Goal: Task Accomplishment & Management: Use online tool/utility

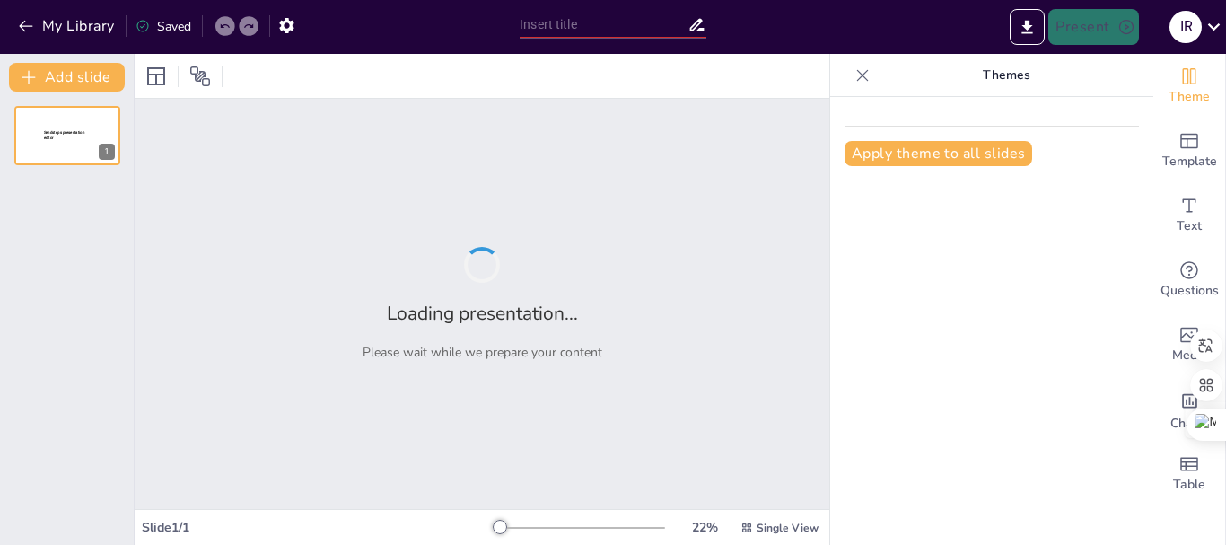
type input "JORNADA INSTITUCIONAL [DATE]"
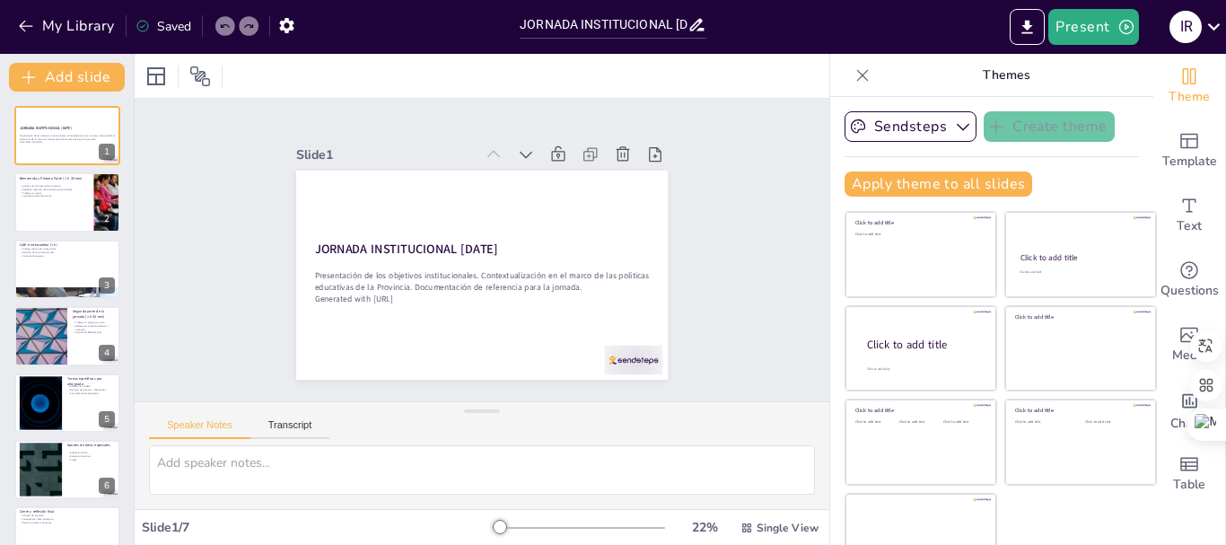
click at [854, 80] on icon at bounding box center [863, 75] width 18 height 18
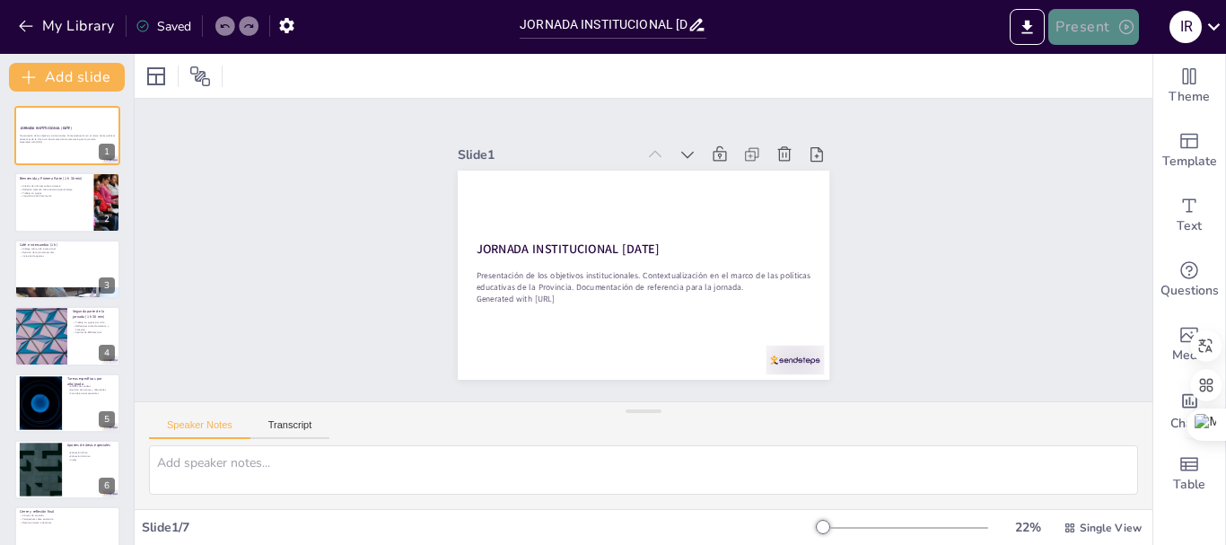
click at [1088, 31] on button "Present" at bounding box center [1093, 27] width 90 height 36
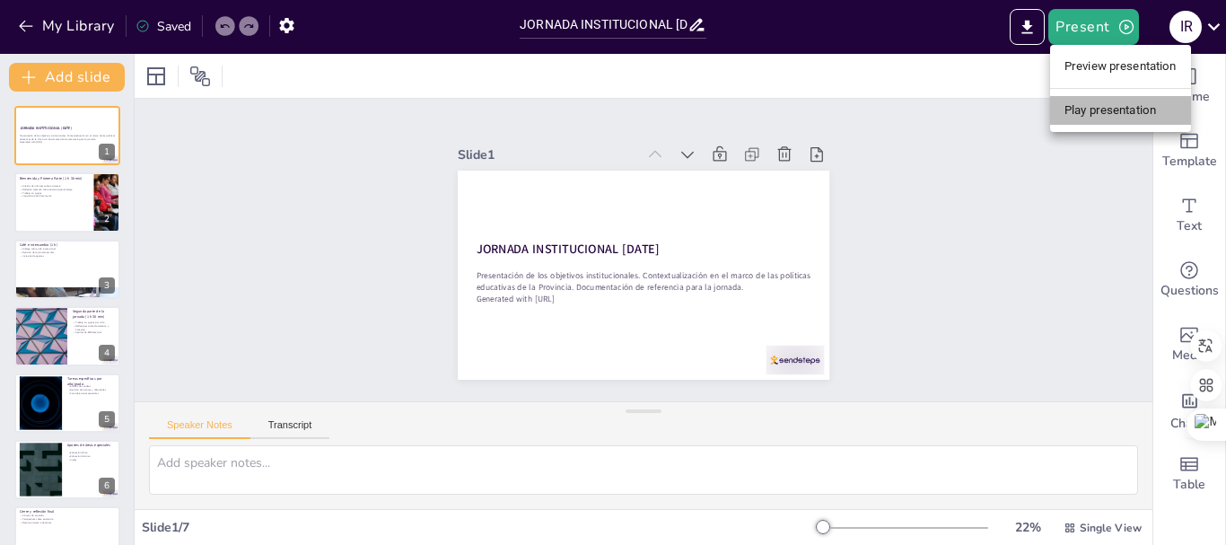
click at [1094, 114] on li "Play presentation" at bounding box center [1120, 110] width 141 height 29
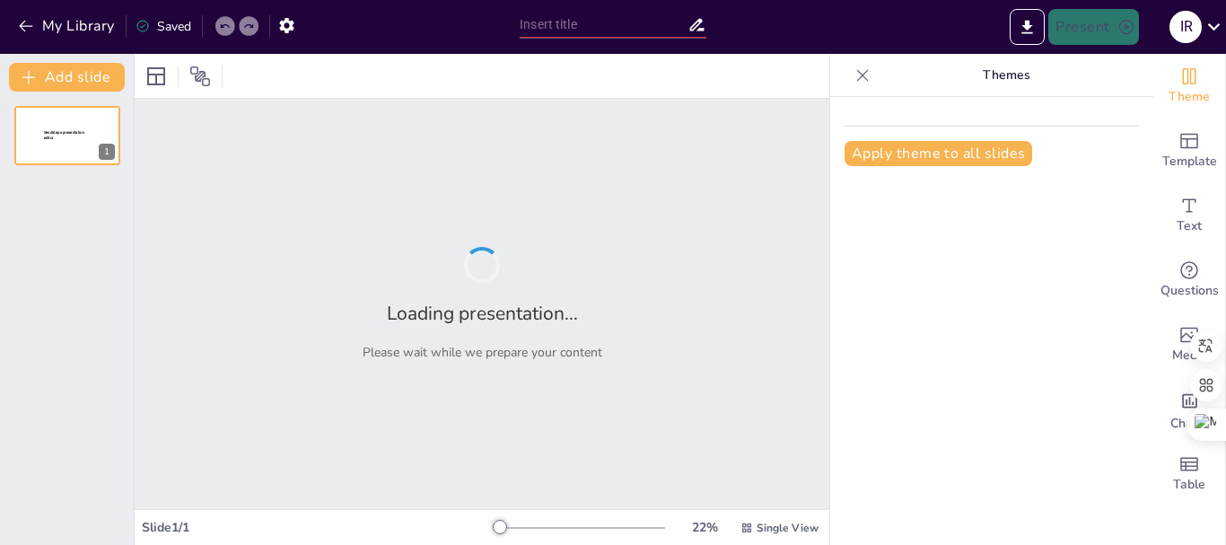
type input "JORNADA INSTITUCIONAL [DATE]"
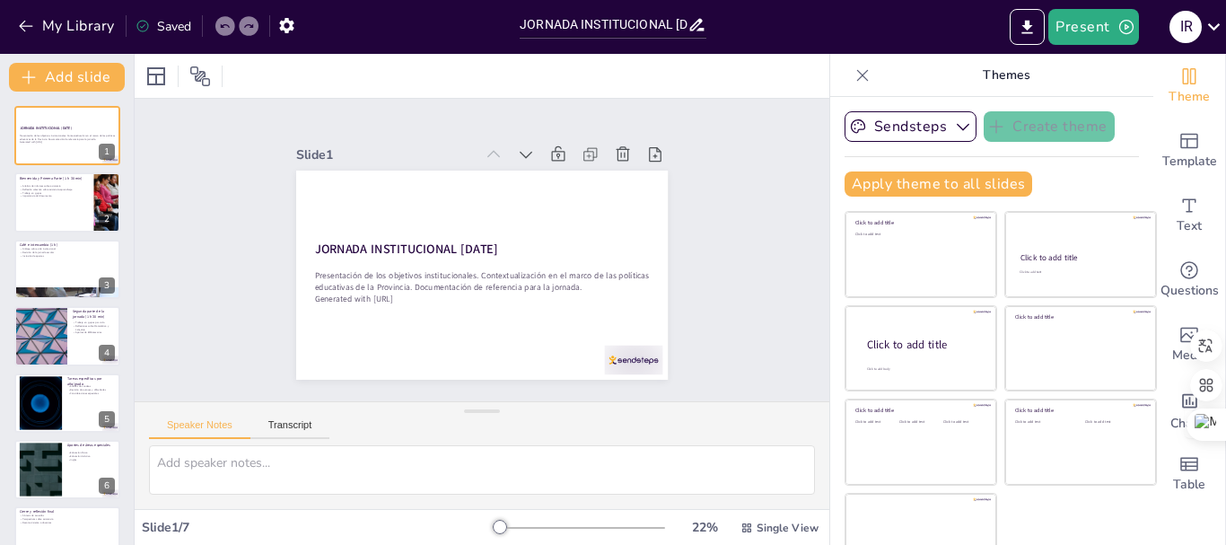
click at [857, 75] on icon at bounding box center [863, 75] width 12 height 12
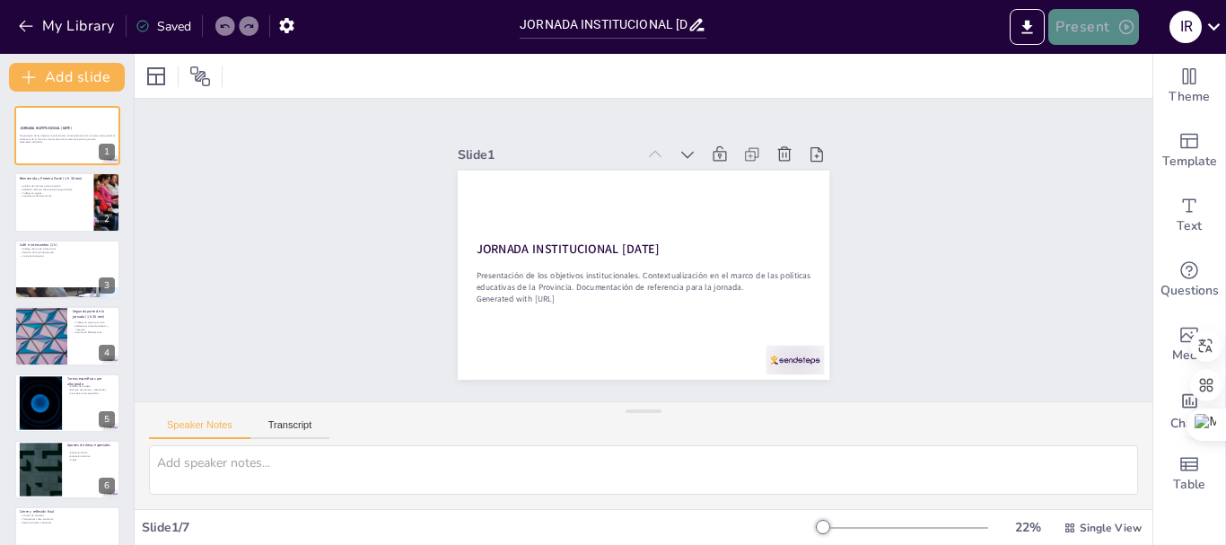
click at [1111, 26] on button "Present" at bounding box center [1093, 27] width 90 height 36
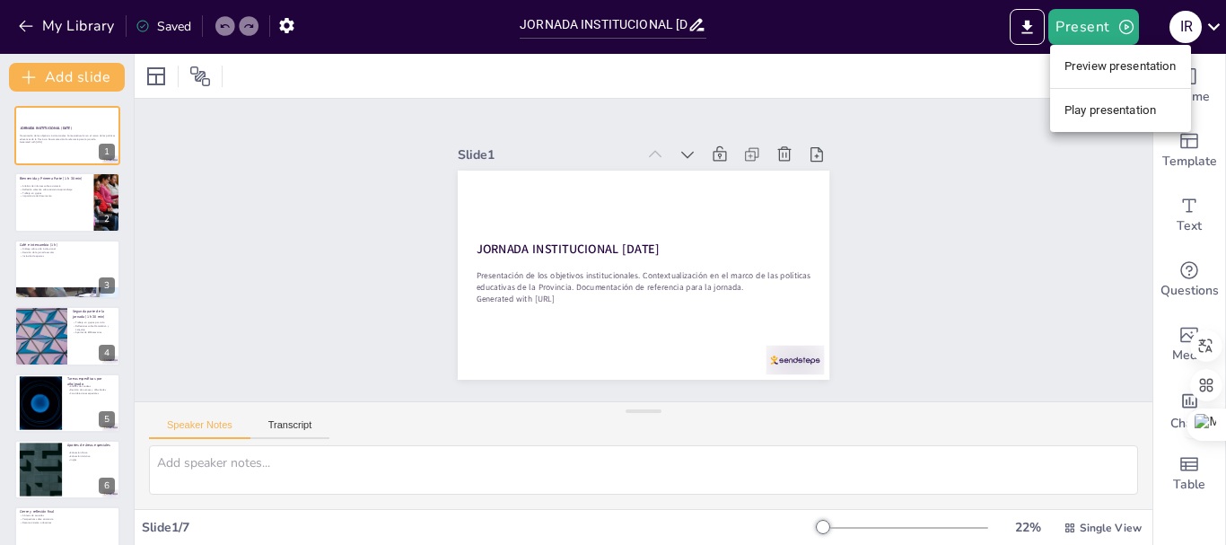
click at [23, 194] on div at bounding box center [613, 272] width 1226 height 545
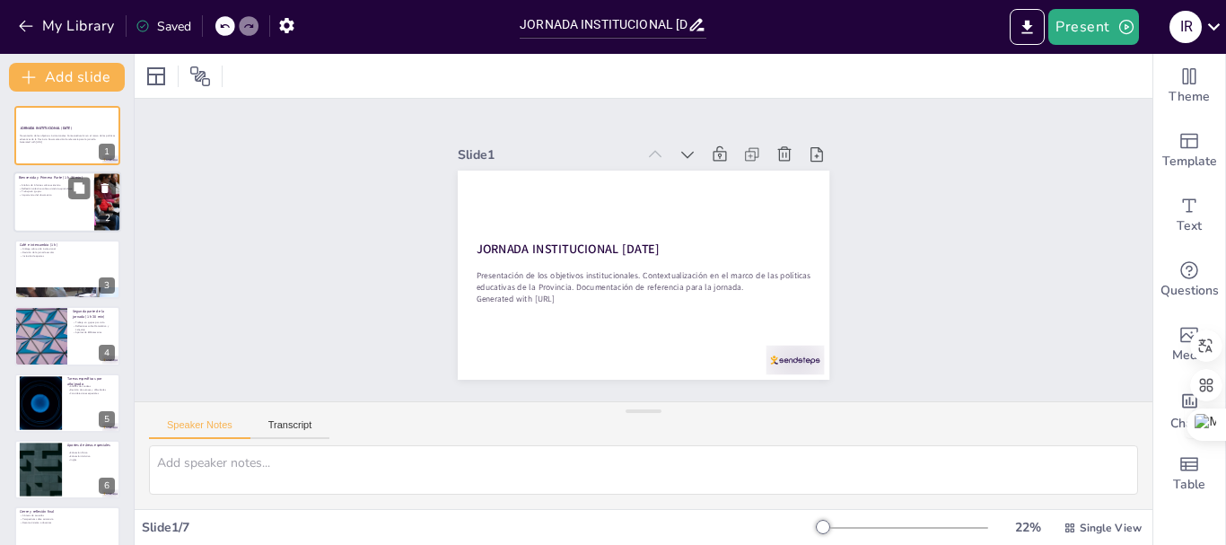
click at [75, 206] on div at bounding box center [67, 202] width 108 height 61
type textarea "Lo ipsumdol si ametcons adipi elitseddoe te incid utla etdolorema aliq en admin…"
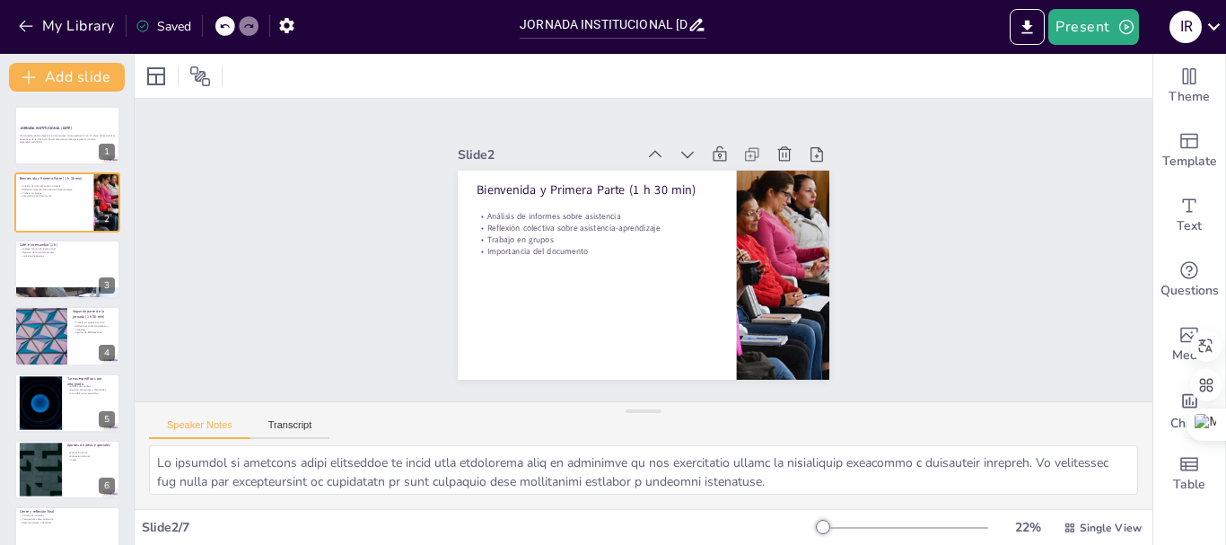
scroll to position [36, 0]
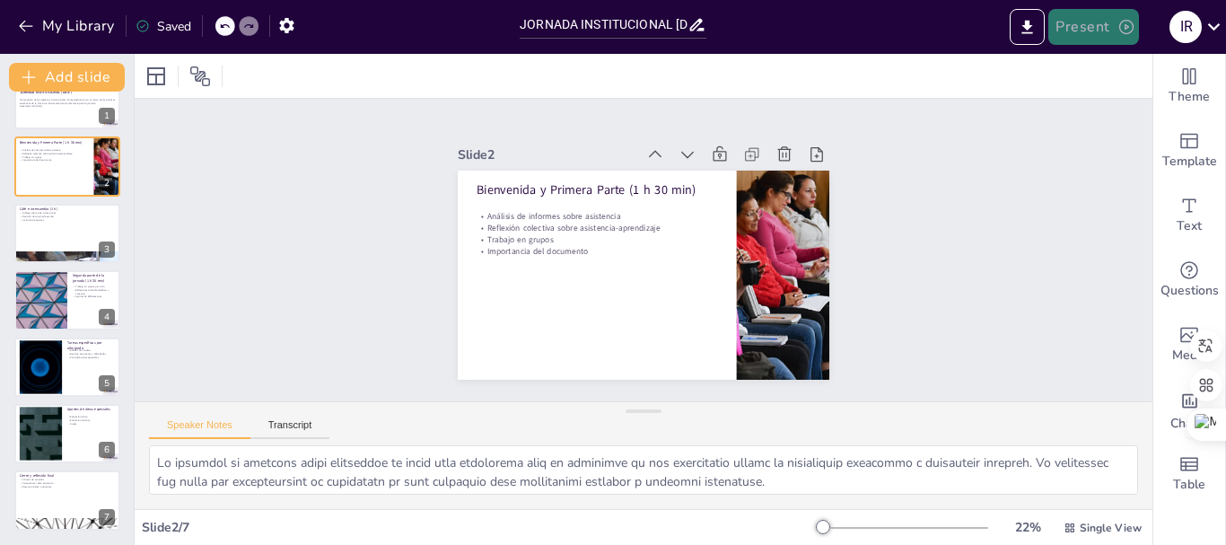
click at [1127, 31] on icon "button" at bounding box center [1127, 27] width 18 height 18
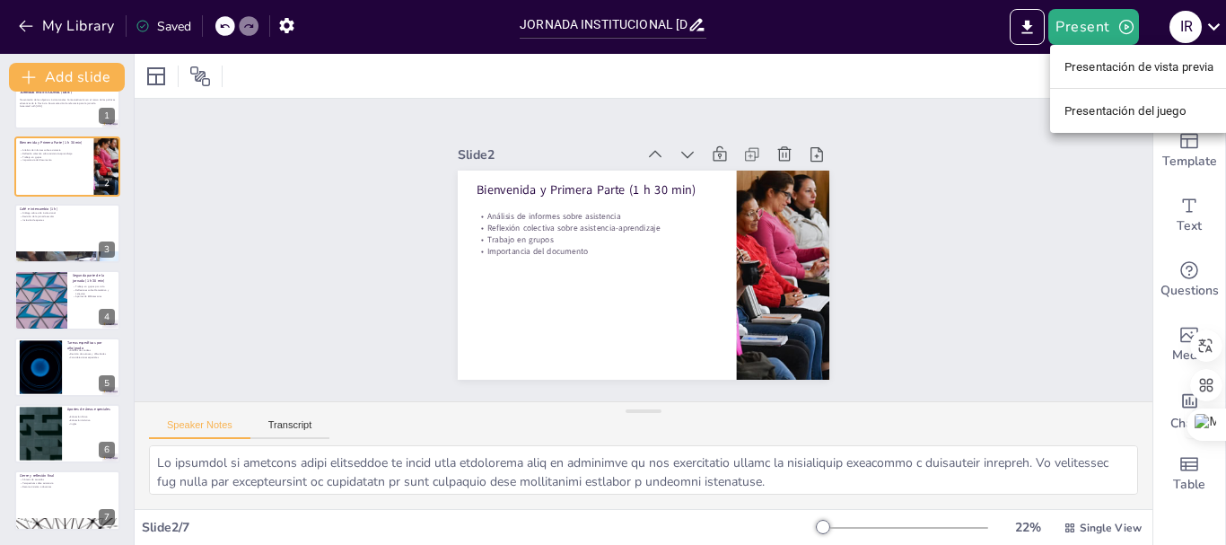
click at [996, 185] on div at bounding box center [613, 272] width 1226 height 545
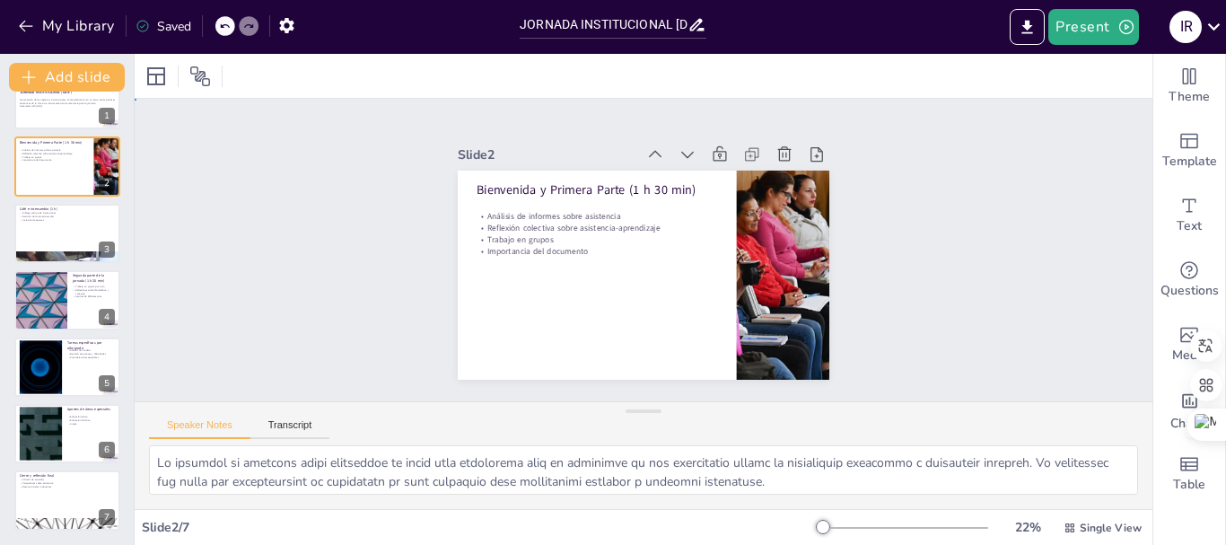
click at [996, 185] on div "Slide 1 JORNADA INSTITUCIONAL SEPTIEMBRE 2025 Presentación de los objetivos ins…" at bounding box center [644, 250] width 1018 height 303
